Goal: Browse casually

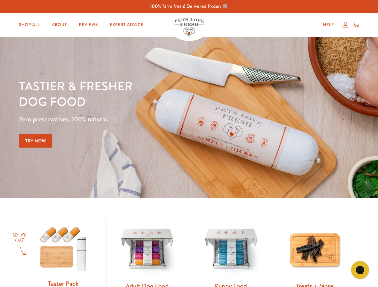
click at [189, 144] on div "Tastier & fresher dog food Zero preservatives. 100% natural. Try Now" at bounding box center [132, 117] width 227 height 79
click at [360, 270] on icon "Gorgias live chat" at bounding box center [360, 270] width 6 height 6
